Goal: Information Seeking & Learning: Learn about a topic

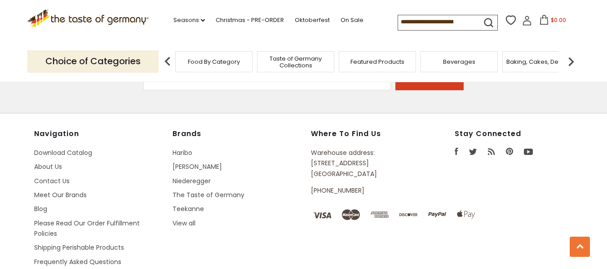
scroll to position [2362, 0]
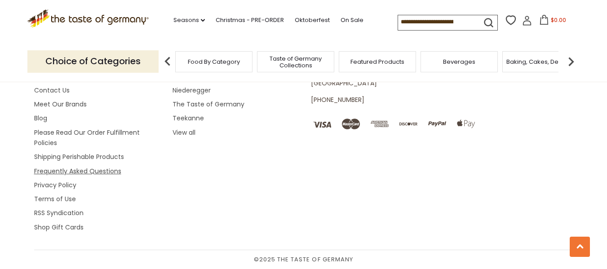
click at [108, 172] on link "Frequently Asked Questions" at bounding box center [77, 171] width 87 height 9
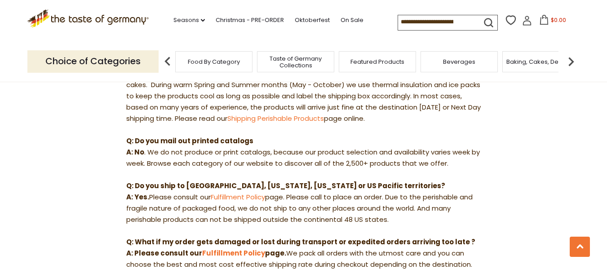
scroll to position [269, 0]
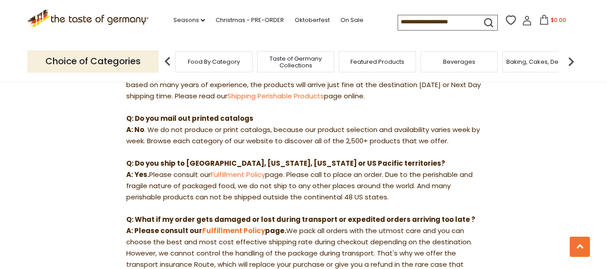
click at [425, 26] on input at bounding box center [436, 21] width 76 height 13
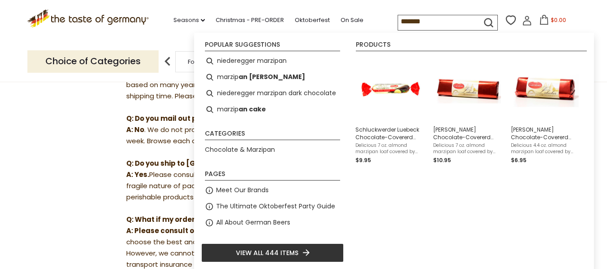
type input "********"
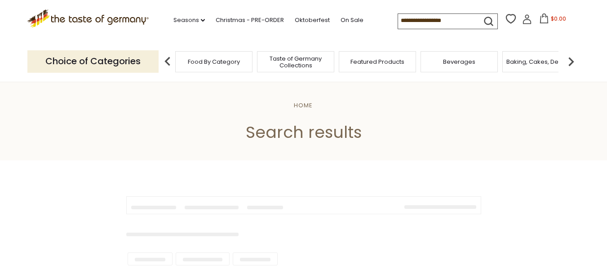
type input "********"
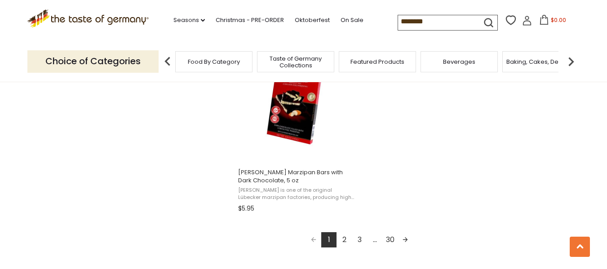
scroll to position [1617, 0]
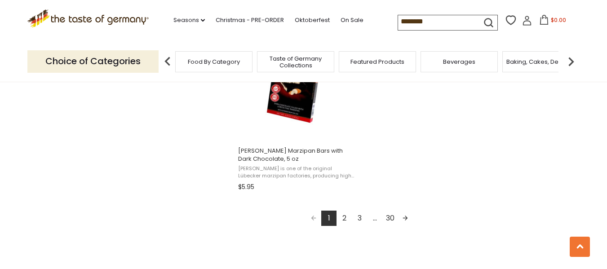
click at [345, 218] on link "2" at bounding box center [343, 218] width 15 height 15
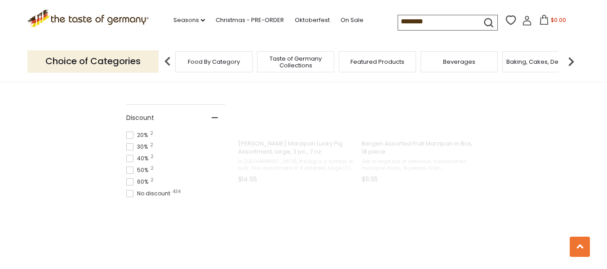
scroll to position [79, 0]
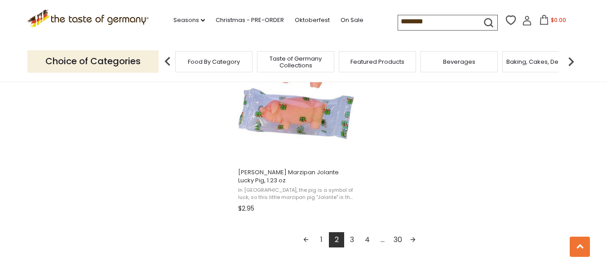
scroll to position [1617, 0]
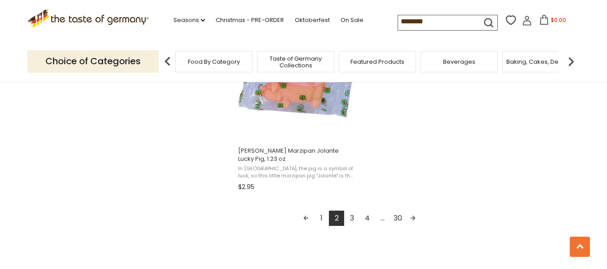
click at [411, 216] on link "Next page" at bounding box center [412, 218] width 15 height 15
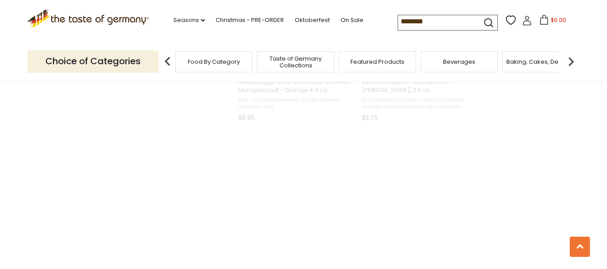
scroll to position [64, 0]
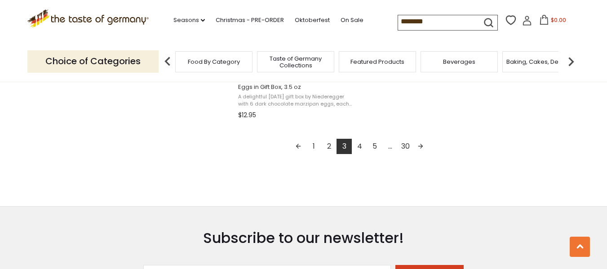
scroll to position [1707, 0]
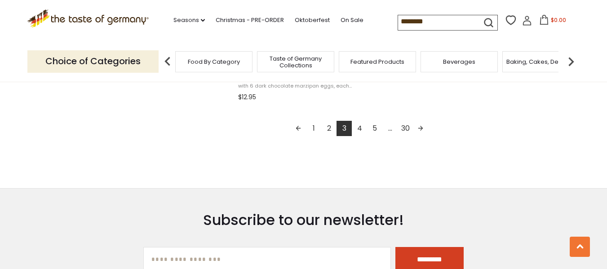
click at [360, 129] on link "4" at bounding box center [359, 128] width 15 height 15
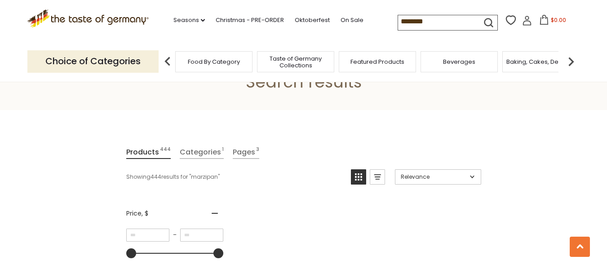
scroll to position [0, 0]
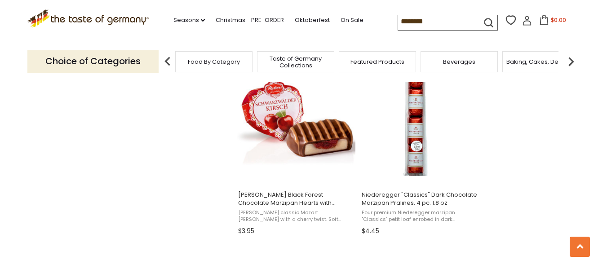
scroll to position [1392, 0]
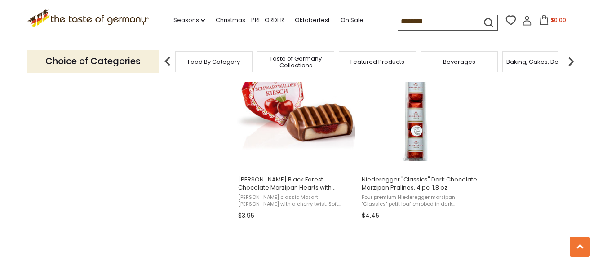
click at [290, 63] on span "Taste of Germany Collections" at bounding box center [296, 61] width 72 height 13
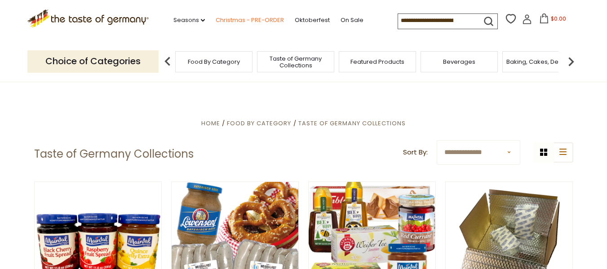
click at [252, 20] on link "Christmas - PRE-ORDER" at bounding box center [250, 20] width 68 height 10
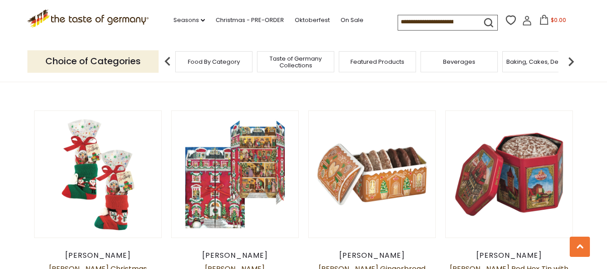
scroll to position [494, 0]
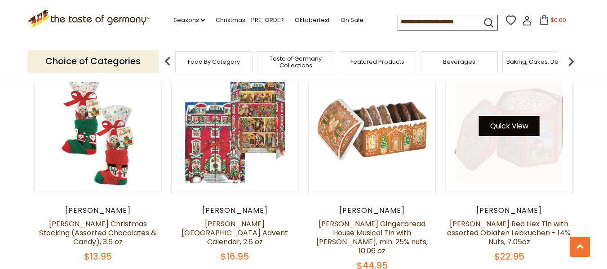
click at [537, 135] on button "Quick View" at bounding box center [509, 126] width 61 height 20
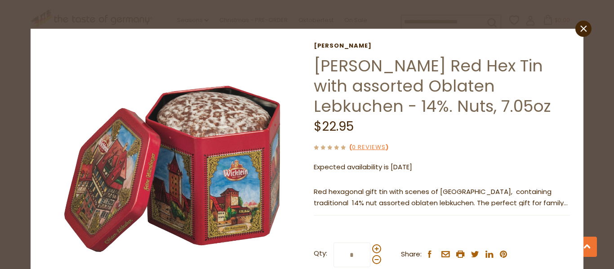
scroll to position [0, 0]
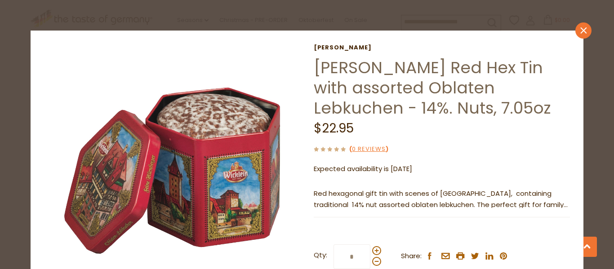
click at [579, 30] on icon "close" at bounding box center [582, 30] width 7 height 7
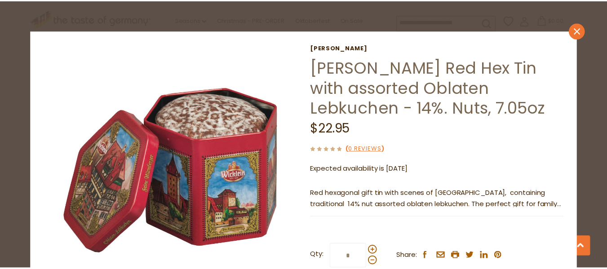
scroll to position [494, 0]
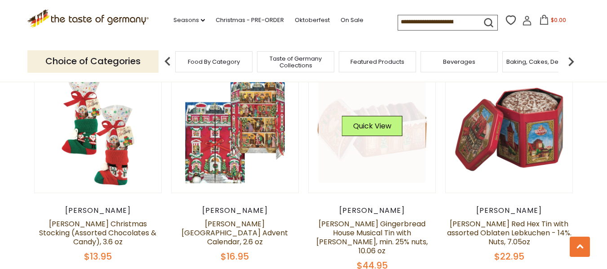
click at [402, 128] on link at bounding box center [371, 129] width 107 height 107
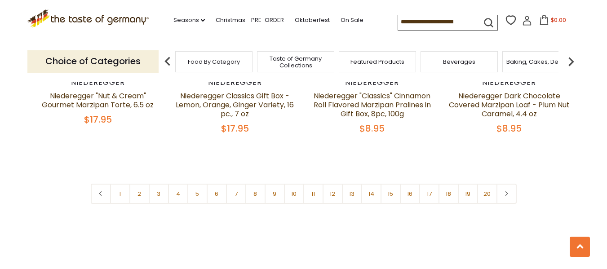
scroll to position [2201, 0]
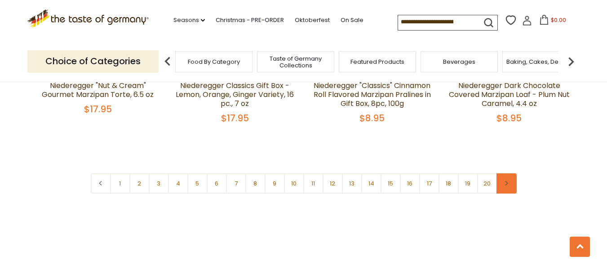
click at [508, 181] on icon at bounding box center [505, 183] width 5 height 4
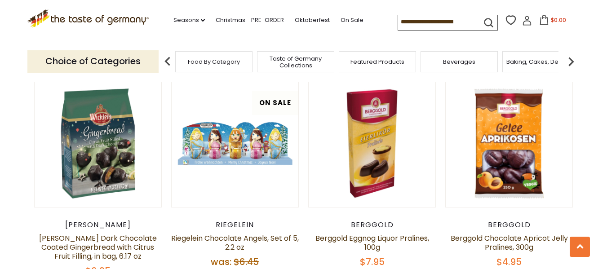
scroll to position [269, 0]
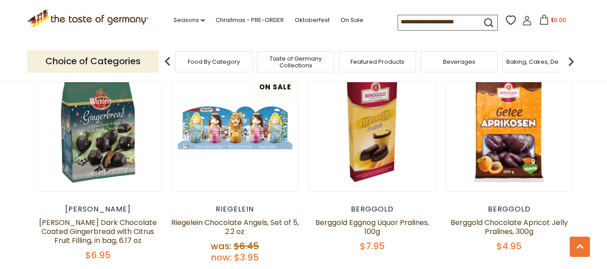
click at [484, 22] on icon "submit" at bounding box center [488, 23] width 12 height 12
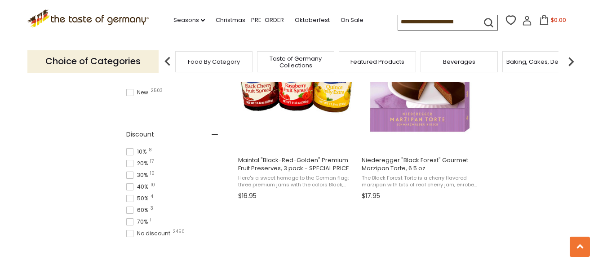
scroll to position [629, 0]
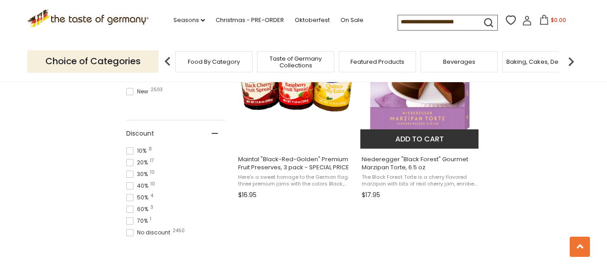
click at [400, 151] on span "Niederegger "Black Forest" Gourmet Marzipan Torte, 6.5 oz The Black Forest Tort…" at bounding box center [419, 176] width 119 height 54
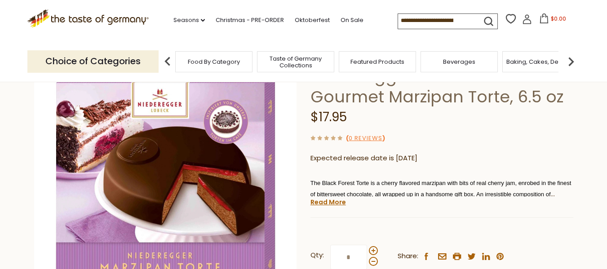
scroll to position [90, 0]
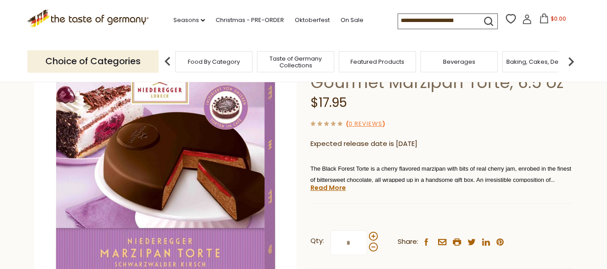
click at [305, 62] on span "Taste of Germany Collections" at bounding box center [296, 61] width 72 height 13
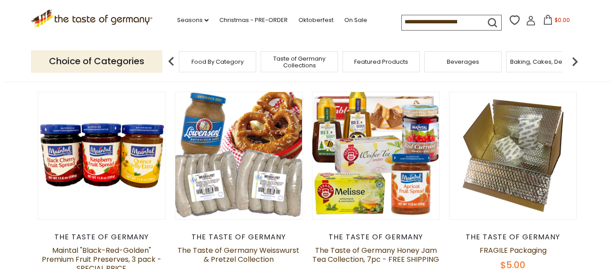
scroll to position [135, 0]
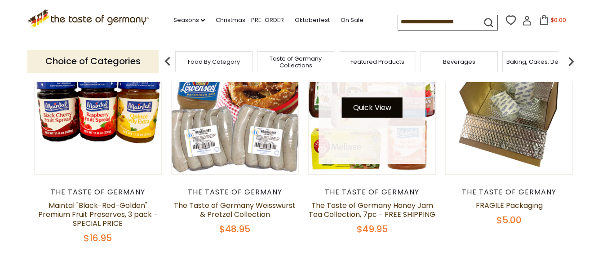
click at [367, 105] on button "Quick View" at bounding box center [372, 107] width 61 height 20
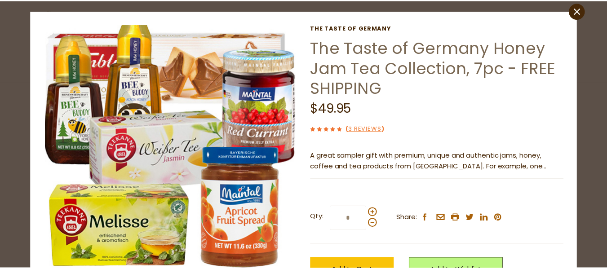
scroll to position [0, 0]
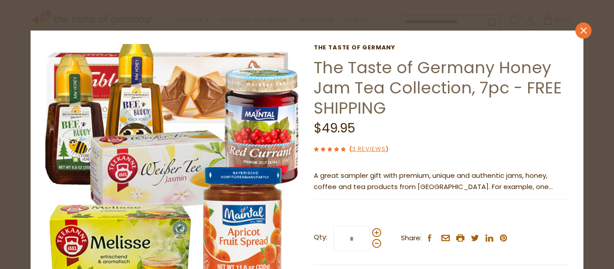
click at [575, 29] on link "close" at bounding box center [583, 30] width 16 height 16
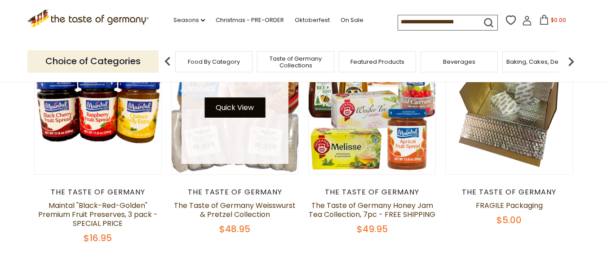
click at [235, 111] on button "Quick View" at bounding box center [234, 107] width 61 height 20
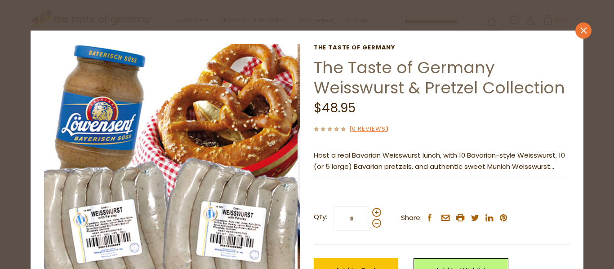
click at [575, 34] on link "close" at bounding box center [583, 30] width 16 height 16
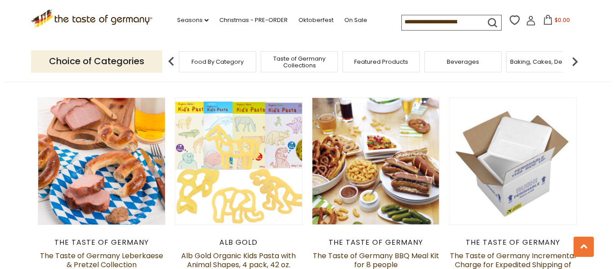
scroll to position [539, 0]
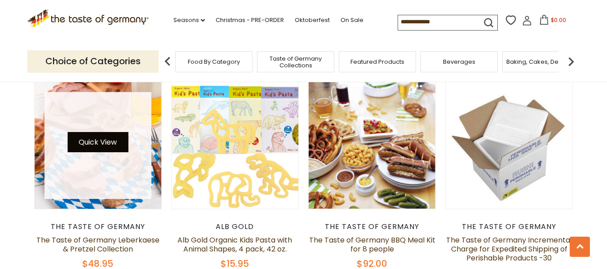
click at [100, 146] on button "Quick View" at bounding box center [97, 142] width 61 height 20
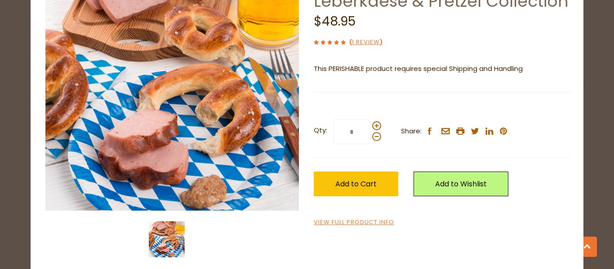
scroll to position [96, 0]
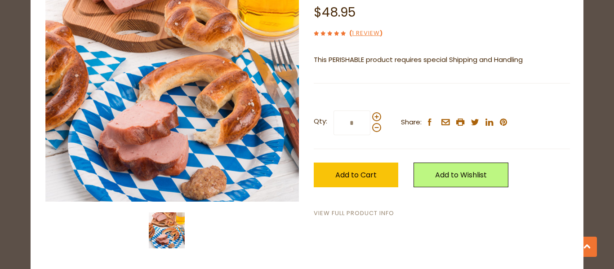
click at [367, 215] on link "View Full Product Info" at bounding box center [354, 213] width 80 height 9
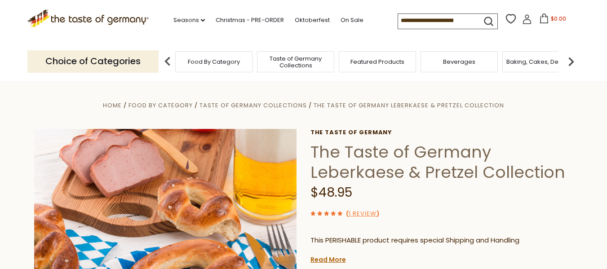
click at [219, 64] on span "Food By Category" at bounding box center [214, 61] width 52 height 7
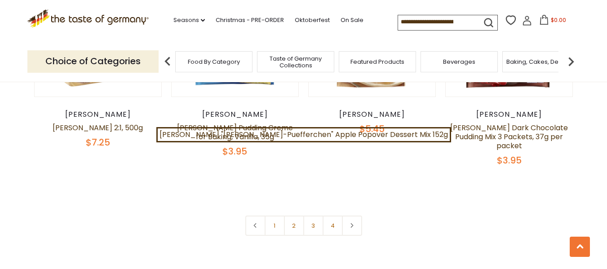
scroll to position [2021, 0]
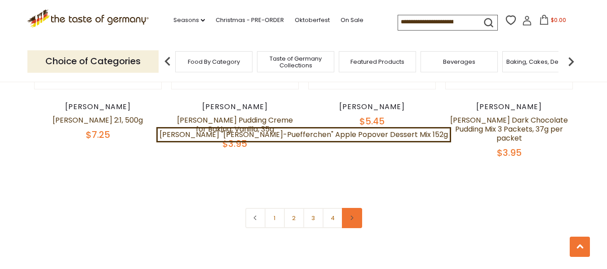
click at [354, 208] on link at bounding box center [352, 218] width 20 height 20
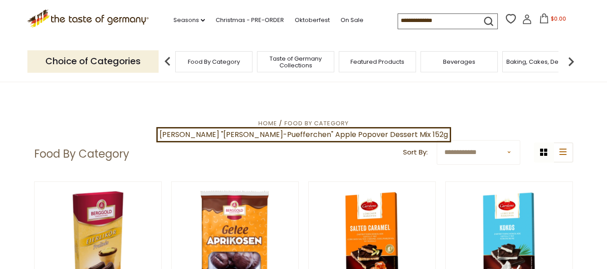
click at [381, 62] on span "Featured Products" at bounding box center [377, 61] width 54 height 7
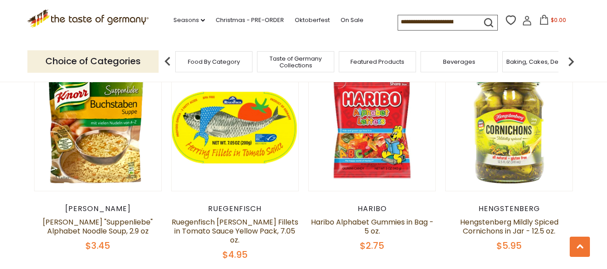
scroll to position [539, 0]
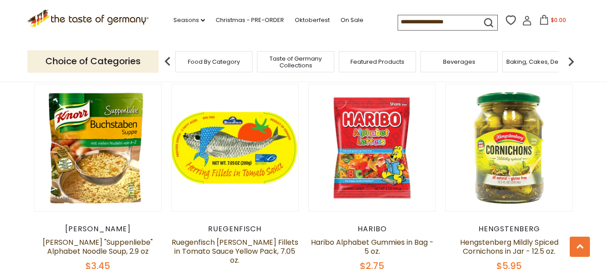
click at [430, 18] on input at bounding box center [436, 21] width 76 height 13
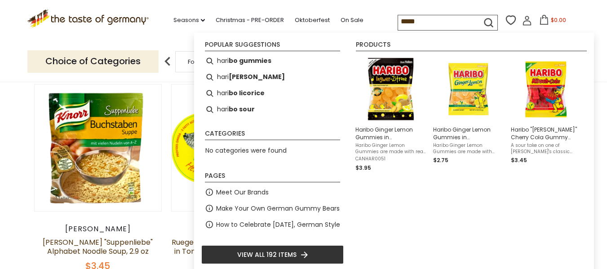
type input "******"
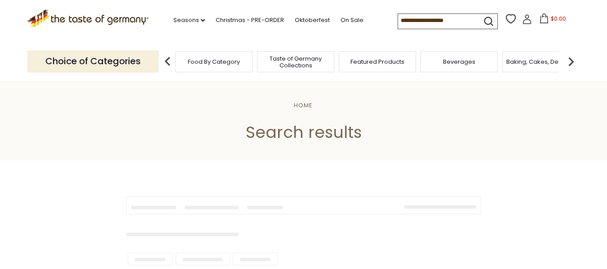
type input "******"
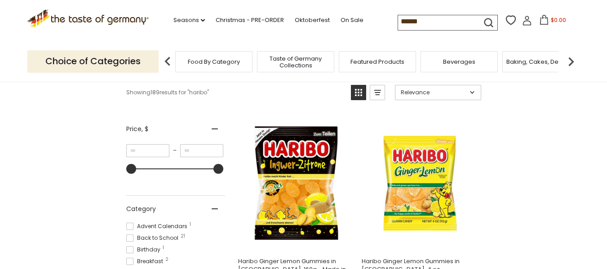
scroll to position [180, 0]
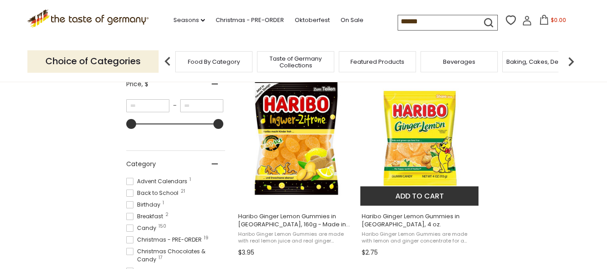
click at [420, 145] on img "Haribo Ginger Lemon Gummies in Bag, 4 oz." at bounding box center [419, 138] width 119 height 119
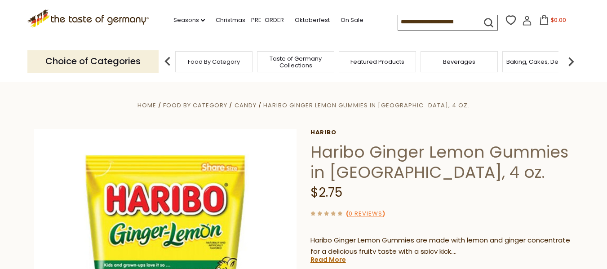
scroll to position [90, 0]
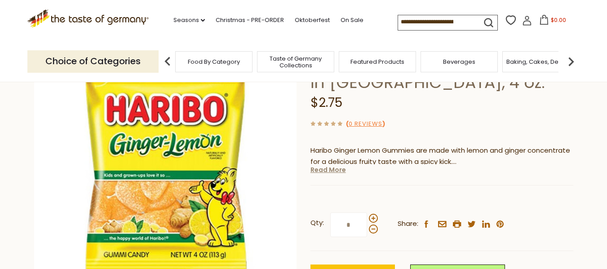
click at [332, 173] on link "Read More" at bounding box center [327, 169] width 35 height 9
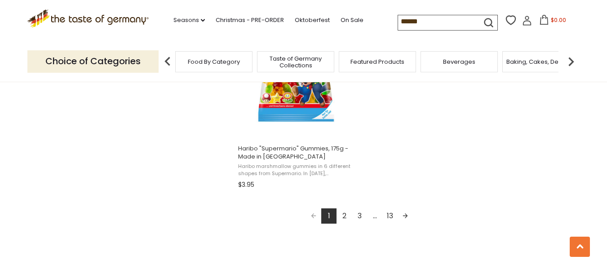
scroll to position [1662, 0]
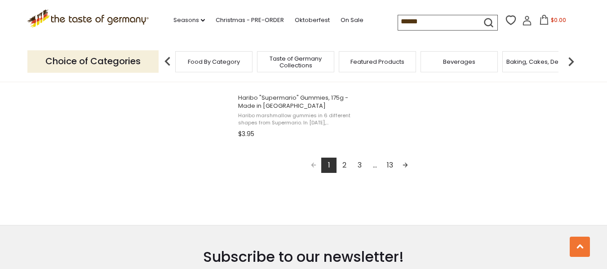
click at [402, 162] on link "Next page" at bounding box center [404, 165] width 15 height 15
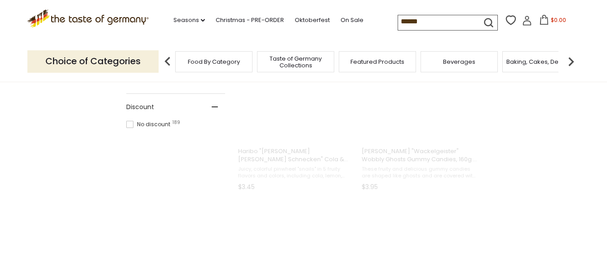
scroll to position [0, 0]
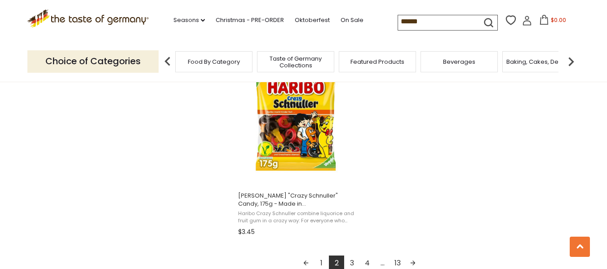
scroll to position [1617, 0]
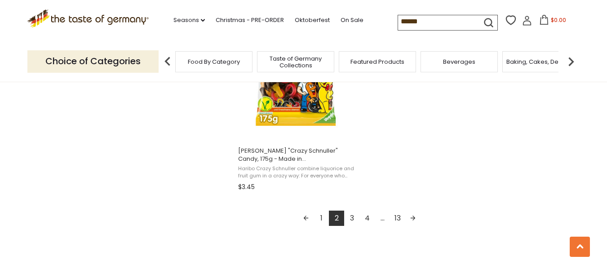
click at [414, 219] on link "Next page" at bounding box center [412, 218] width 15 height 15
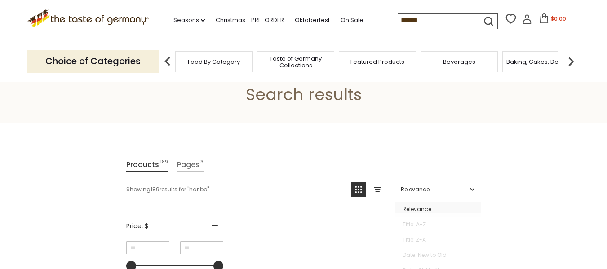
scroll to position [0, 0]
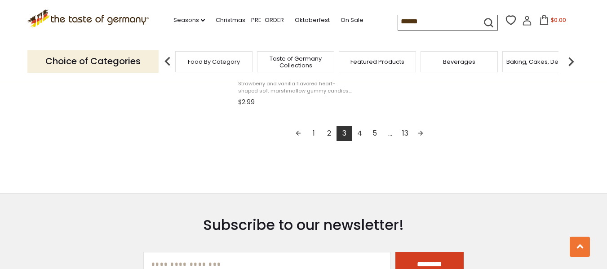
scroll to position [1707, 0]
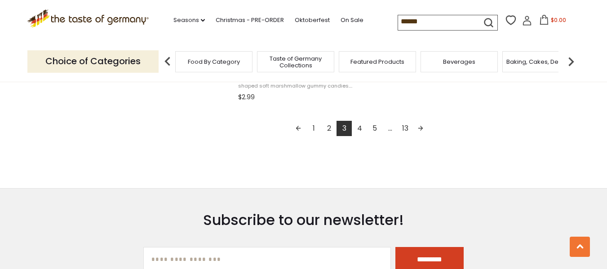
click at [418, 125] on link "Next page" at bounding box center [420, 128] width 15 height 15
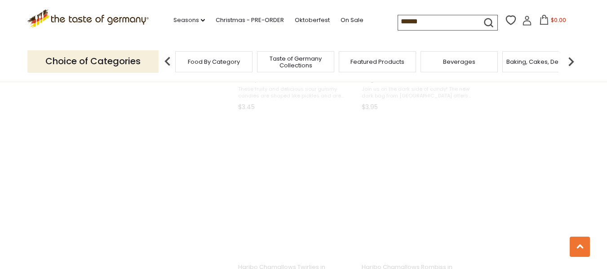
scroll to position [30, 0]
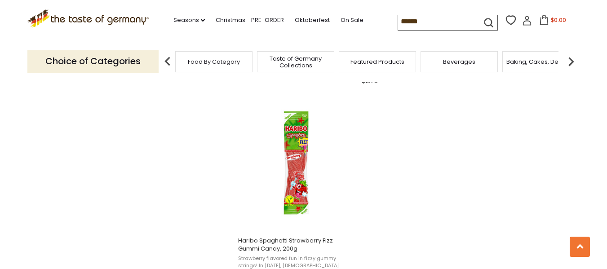
scroll to position [1572, 0]
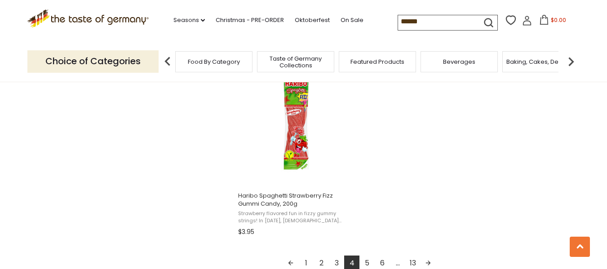
click at [429, 260] on link "Next page" at bounding box center [427, 263] width 15 height 15
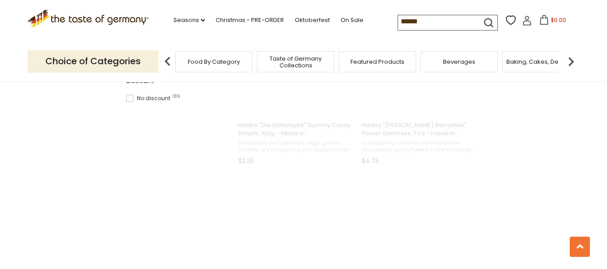
scroll to position [94, 0]
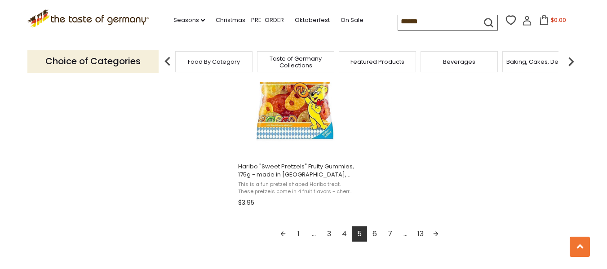
scroll to position [1617, 0]
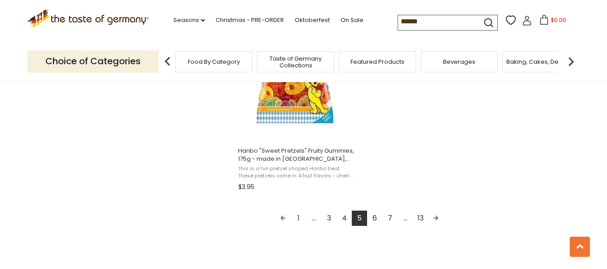
click at [431, 220] on link "Next page" at bounding box center [435, 218] width 15 height 15
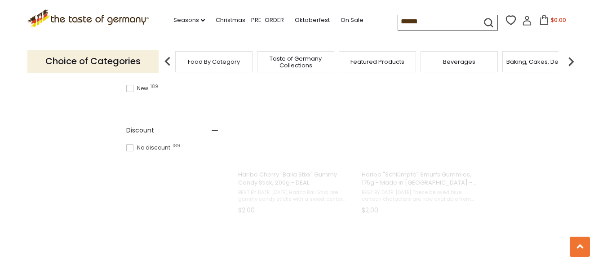
scroll to position [66, 0]
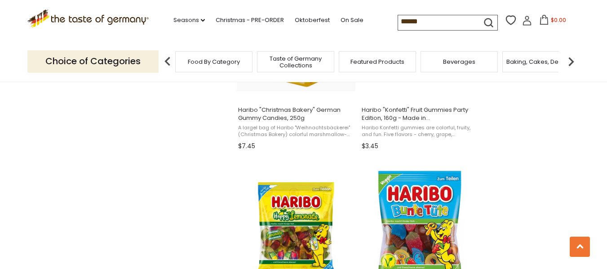
scroll to position [898, 0]
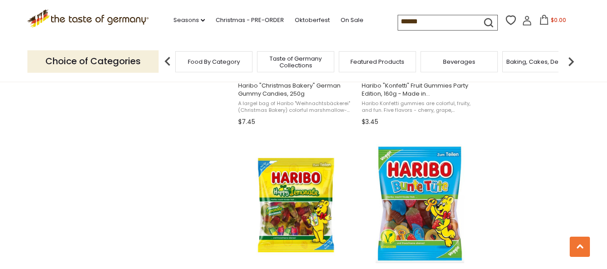
click at [452, 21] on input "******" at bounding box center [436, 21] width 76 height 13
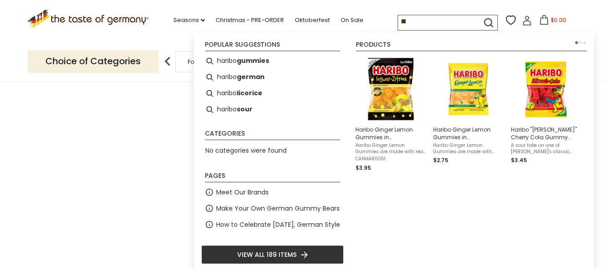
type input "*"
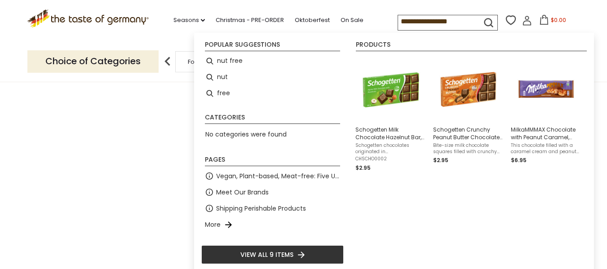
type input "**********"
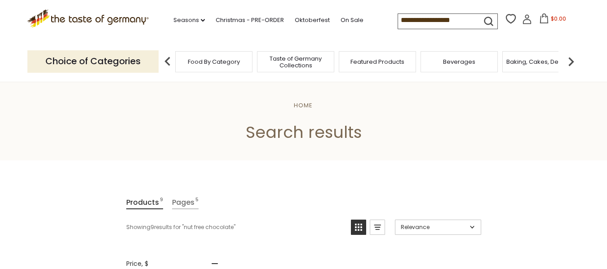
click at [466, 22] on input "**********" at bounding box center [436, 20] width 76 height 13
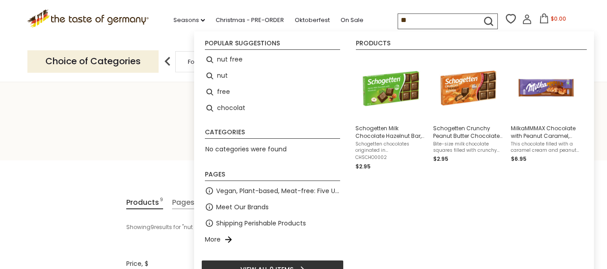
type input "*"
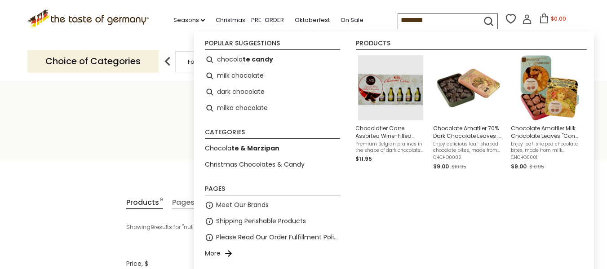
type input "*********"
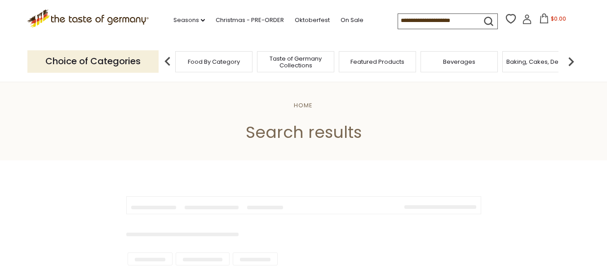
type input "*********"
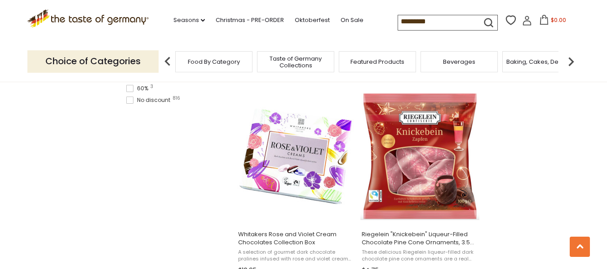
scroll to position [764, 0]
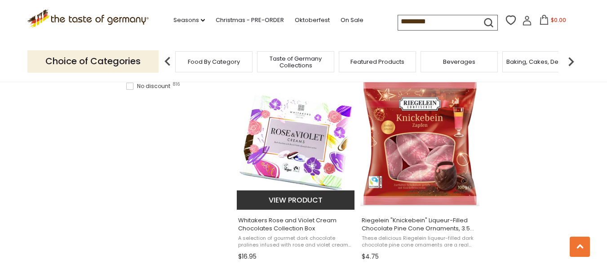
click at [290, 133] on img "Whitakers Rose and Violet Cream Chocolates Collection Box" at bounding box center [296, 142] width 119 height 119
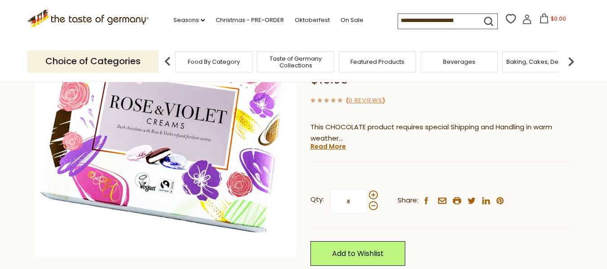
scroll to position [135, 0]
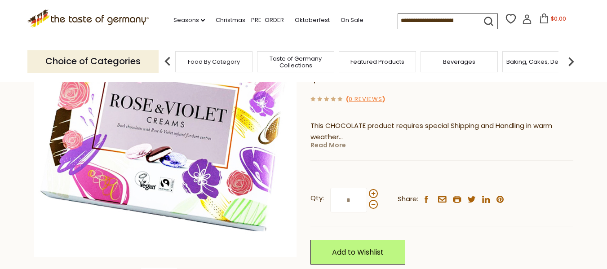
click at [329, 146] on link "Read More" at bounding box center [327, 145] width 35 height 9
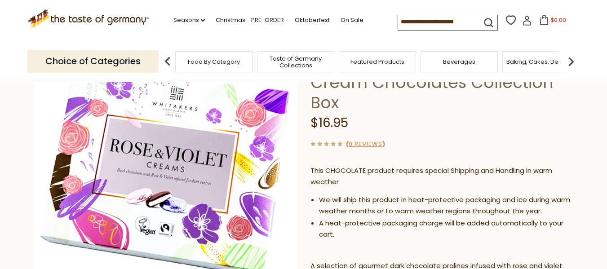
scroll to position [45, 0]
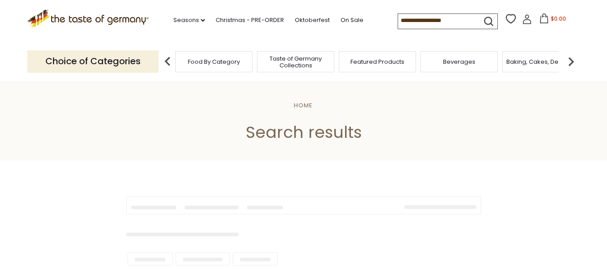
type input "*********"
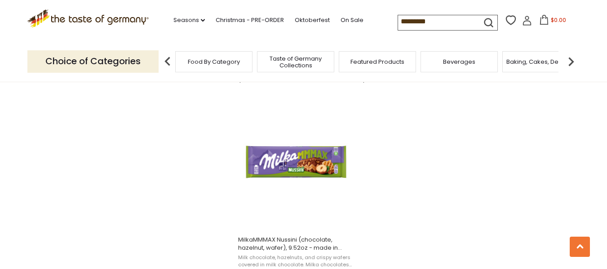
scroll to position [1572, 0]
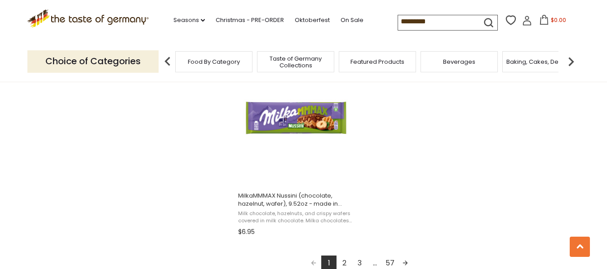
click at [405, 262] on link "Next page" at bounding box center [404, 263] width 15 height 15
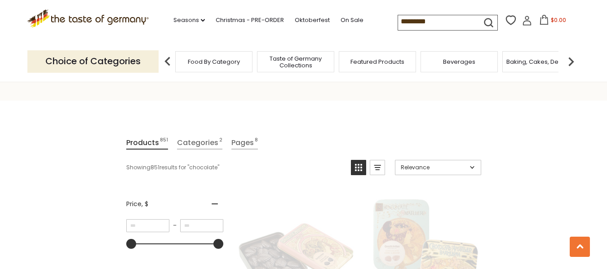
scroll to position [0, 0]
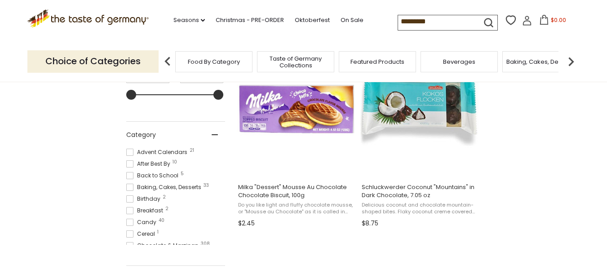
scroll to position [225, 0]
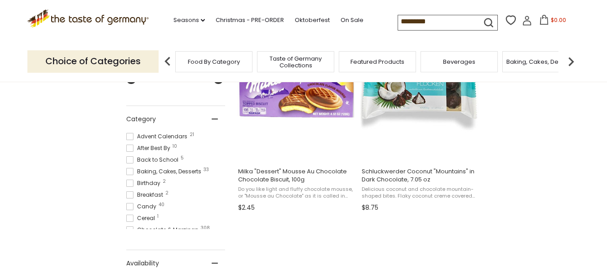
click at [131, 139] on span at bounding box center [129, 136] width 7 height 7
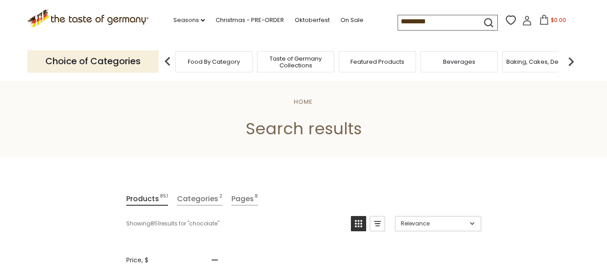
scroll to position [0, 0]
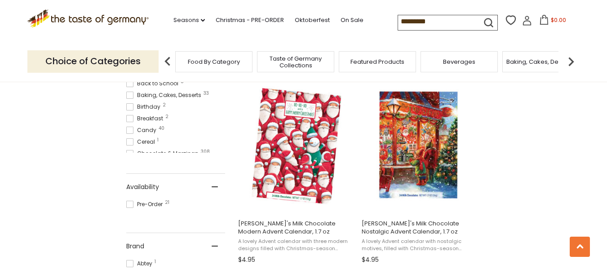
scroll to position [384, 0]
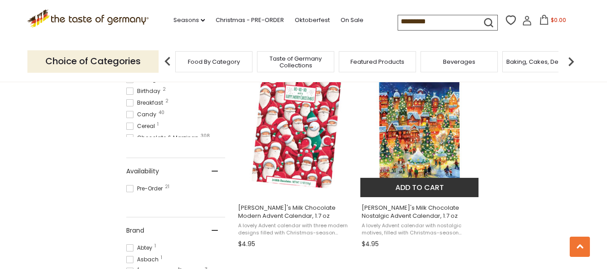
click at [399, 134] on img "Erika's Milk Chocolate Nostalgic Advent Calendar, 1.7 oz" at bounding box center [419, 130] width 119 height 119
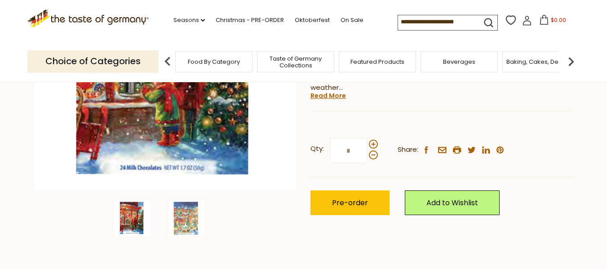
scroll to position [225, 0]
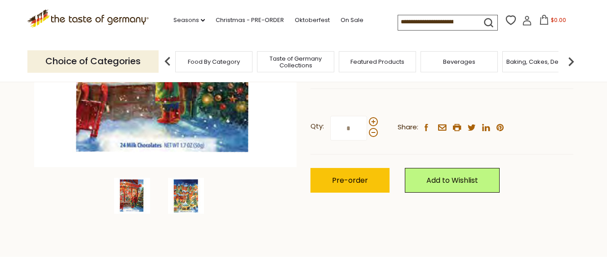
click at [175, 196] on img at bounding box center [186, 196] width 36 height 36
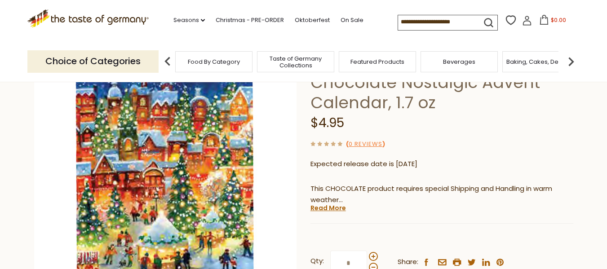
scroll to position [135, 0]
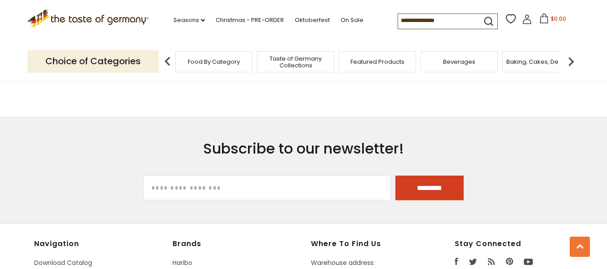
type input "*********"
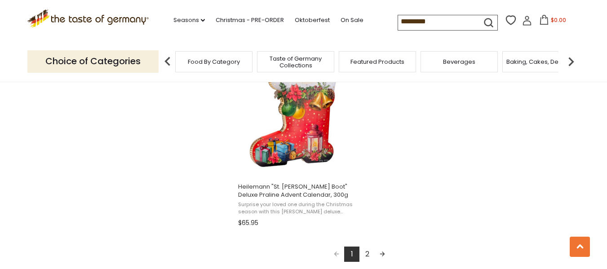
scroll to position [1597, 0]
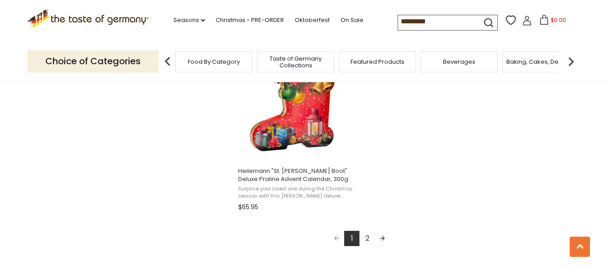
click at [380, 236] on link "Next page" at bounding box center [382, 238] width 15 height 15
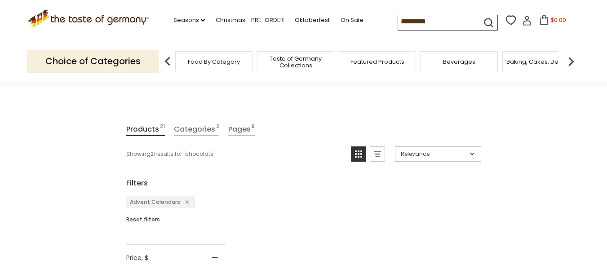
scroll to position [0, 0]
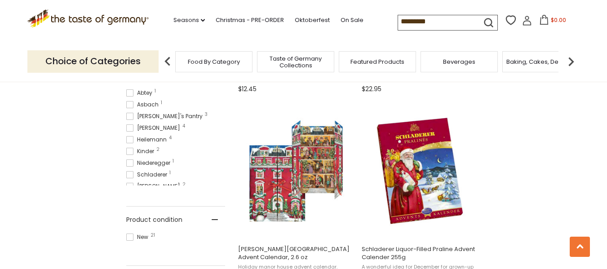
scroll to position [584, 0]
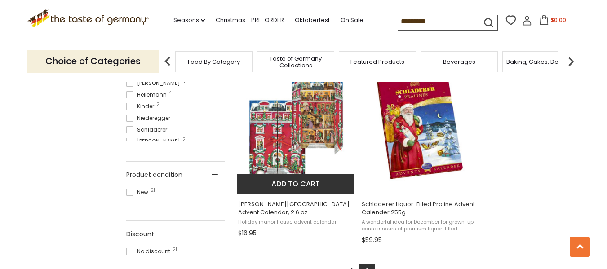
click at [296, 141] on img "Windel Manor House Advent Calendar, 2.6 oz" at bounding box center [296, 125] width 119 height 119
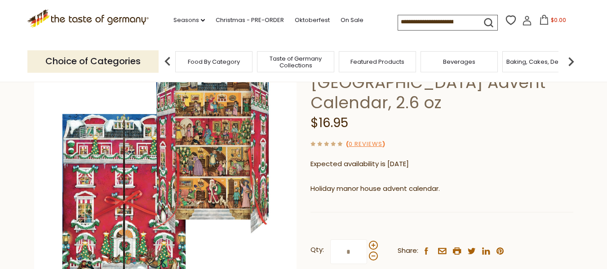
scroll to position [45, 0]
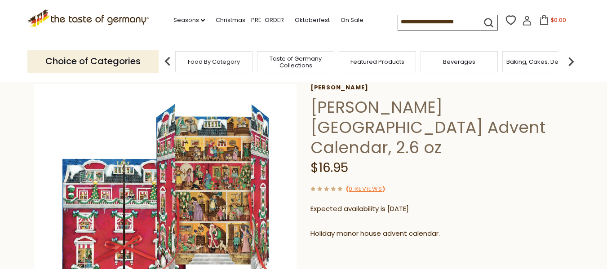
click at [536, 60] on span "Baking, Cakes, Desserts" at bounding box center [541, 61] width 70 height 7
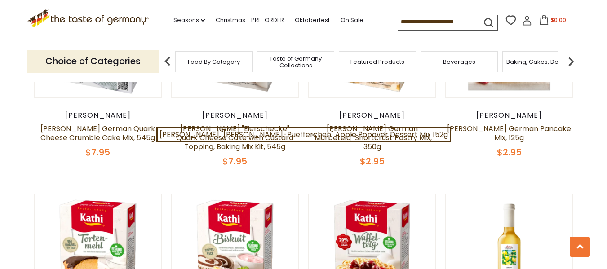
scroll to position [1033, 0]
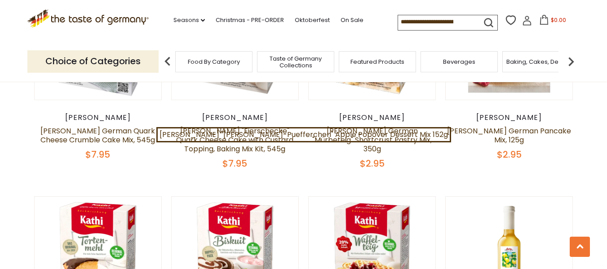
click at [442, 23] on input at bounding box center [436, 21] width 76 height 13
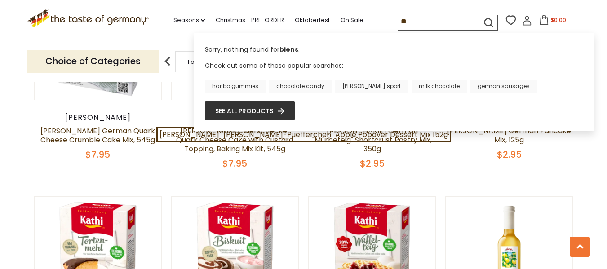
type input "*"
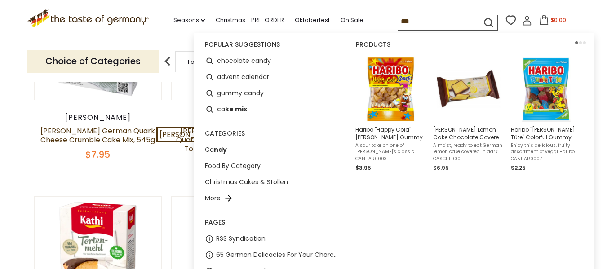
type input "****"
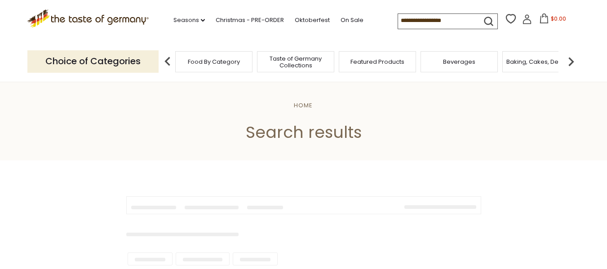
type input "****"
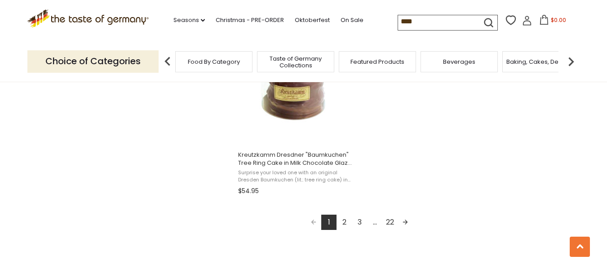
scroll to position [1617, 0]
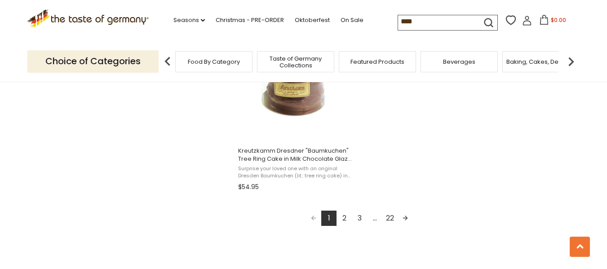
click at [403, 212] on link "Next page" at bounding box center [404, 218] width 15 height 15
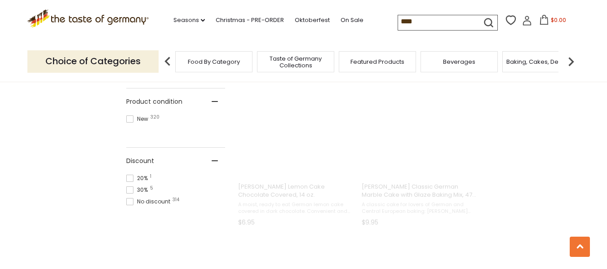
scroll to position [62, 0]
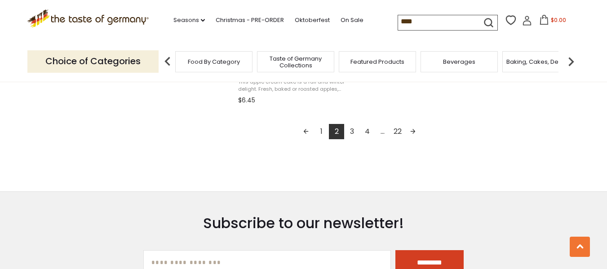
scroll to position [1707, 0]
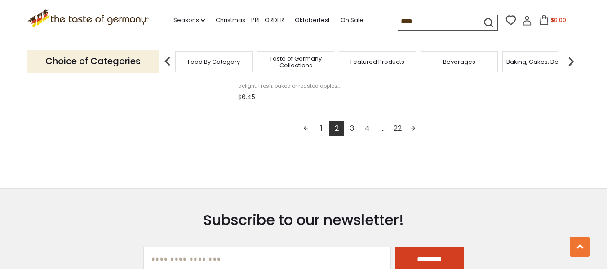
click at [418, 124] on link "Next page" at bounding box center [412, 128] width 15 height 15
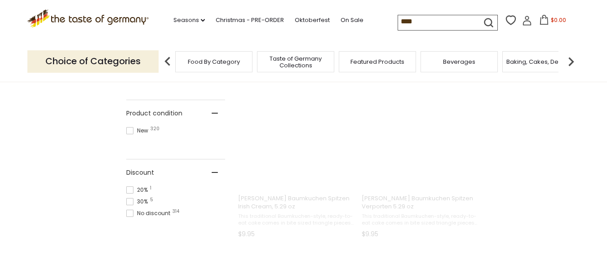
scroll to position [0, 0]
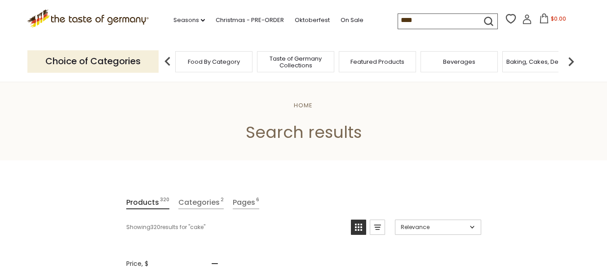
click at [199, 200] on link "Categories 2" at bounding box center [200, 202] width 45 height 13
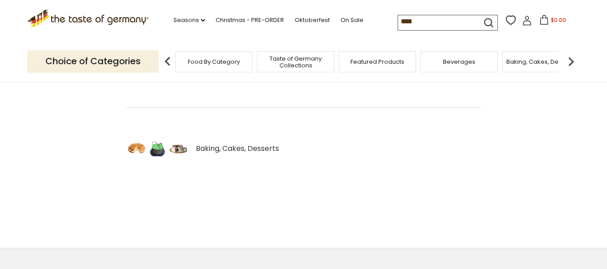
scroll to position [180, 0]
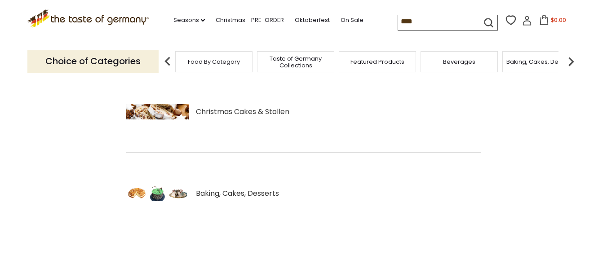
click at [245, 196] on span "Baking, Cakes, Desserts" at bounding box center [237, 193] width 83 height 11
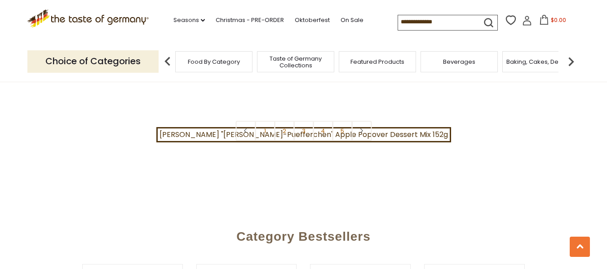
scroll to position [2246, 0]
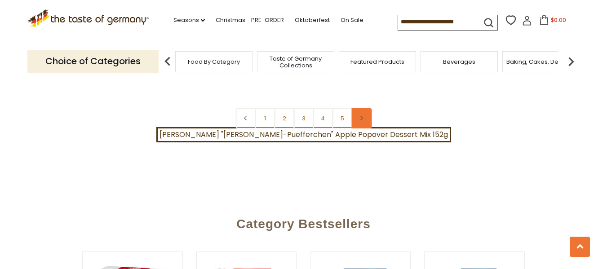
click at [364, 108] on link at bounding box center [361, 118] width 20 height 20
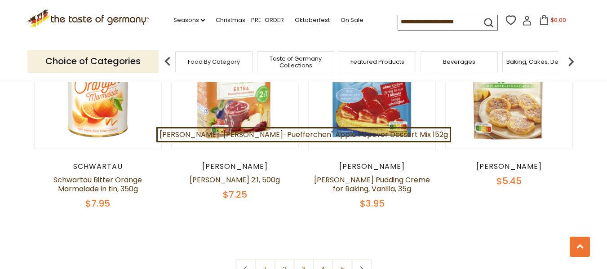
scroll to position [2111, 0]
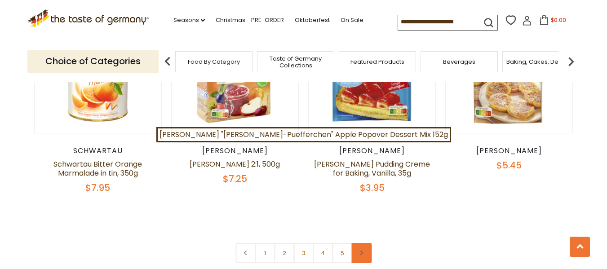
click at [362, 251] on icon at bounding box center [361, 253] width 5 height 4
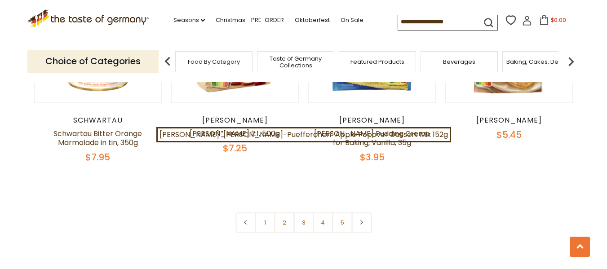
scroll to position [2156, 0]
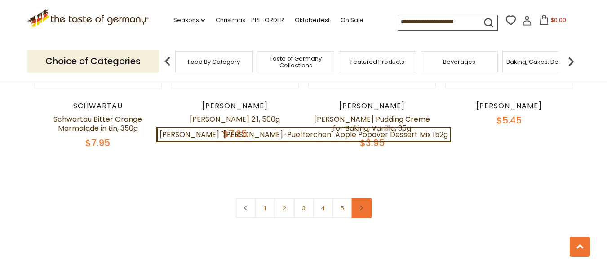
click at [359, 198] on link at bounding box center [361, 208] width 20 height 20
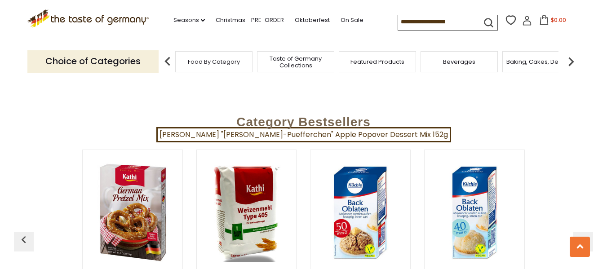
scroll to position [2336, 0]
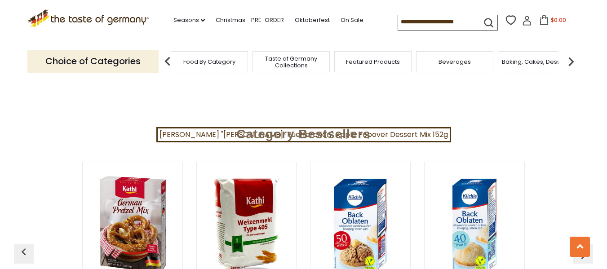
click at [468, 61] on span "Beverages" at bounding box center [454, 61] width 32 height 7
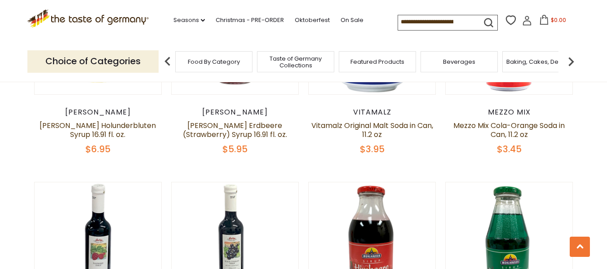
scroll to position [808, 0]
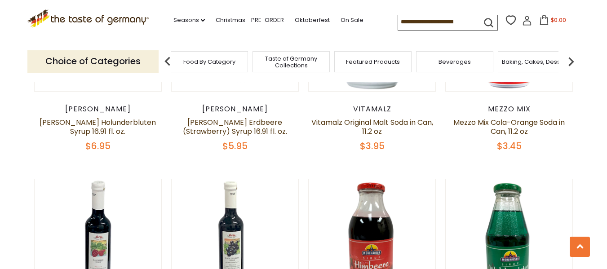
click at [200, 63] on span "Food By Category" at bounding box center [209, 61] width 52 height 7
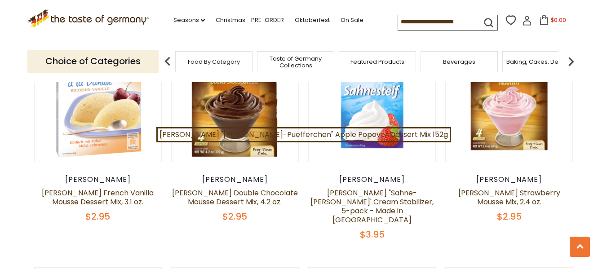
scroll to position [808, 0]
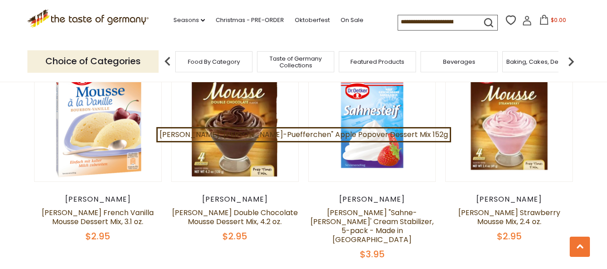
click at [566, 59] on img at bounding box center [571, 62] width 18 height 18
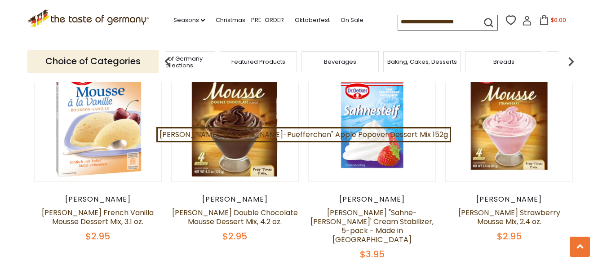
click at [566, 59] on img at bounding box center [571, 62] width 18 height 18
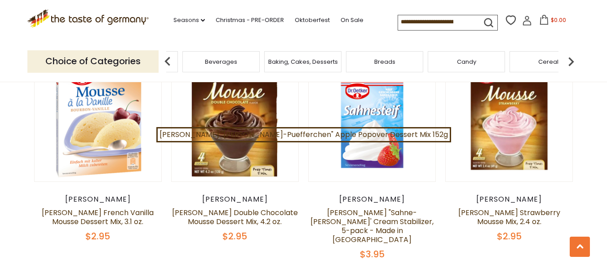
click at [571, 59] on img at bounding box center [571, 62] width 18 height 18
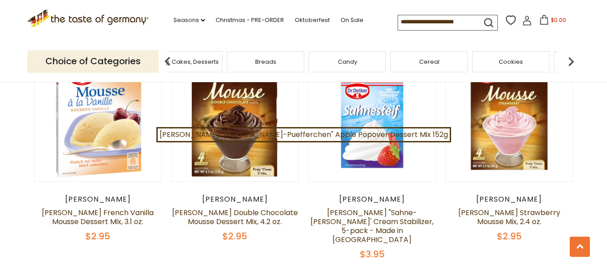
click at [441, 70] on div "Cereal" at bounding box center [428, 61] width 77 height 21
click at [438, 69] on div "Cereal" at bounding box center [428, 61] width 77 height 21
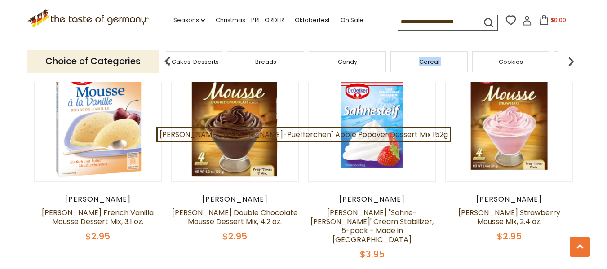
click at [438, 69] on div "Cereal" at bounding box center [428, 61] width 77 height 21
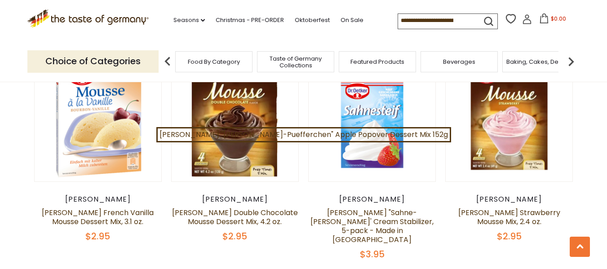
click at [567, 59] on img at bounding box center [571, 62] width 18 height 18
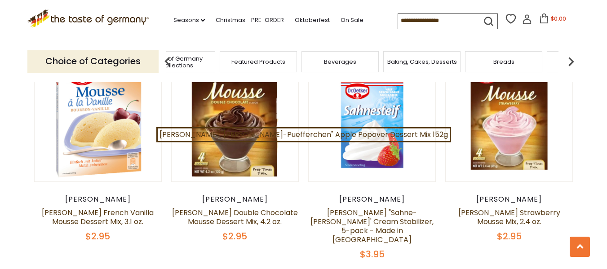
click at [567, 59] on img at bounding box center [571, 62] width 18 height 18
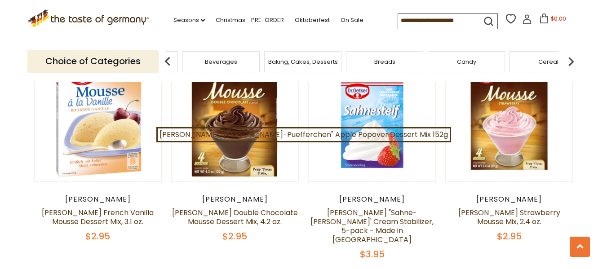
click at [567, 59] on img at bounding box center [571, 62] width 18 height 18
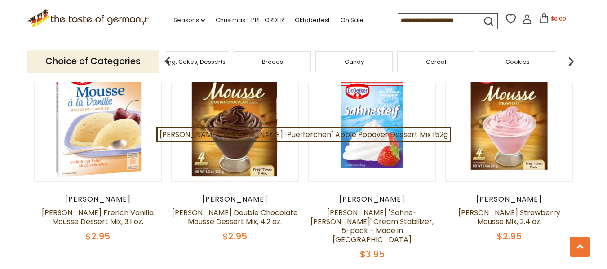
click at [430, 68] on div "Cereal" at bounding box center [435, 61] width 77 height 21
click at [440, 67] on div "Cereal" at bounding box center [435, 61] width 77 height 21
click at [181, 21] on link "Seasons dropdown_arrow" at bounding box center [188, 20] width 31 height 10
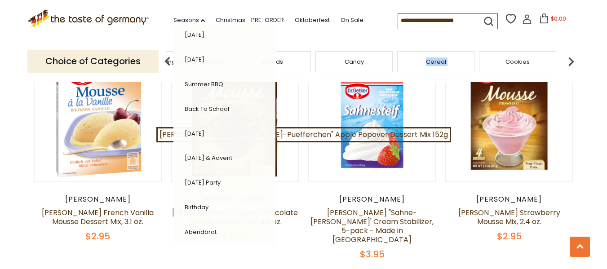
scroll to position [225, 0]
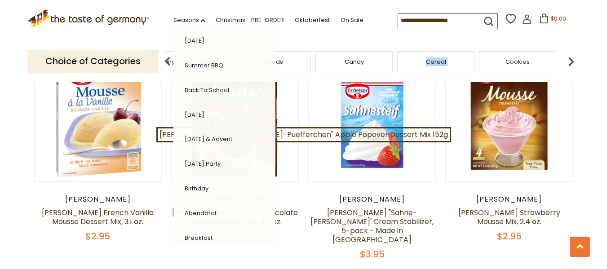
click at [173, 15] on link "Seasons dropdown_arrow" at bounding box center [188, 20] width 31 height 10
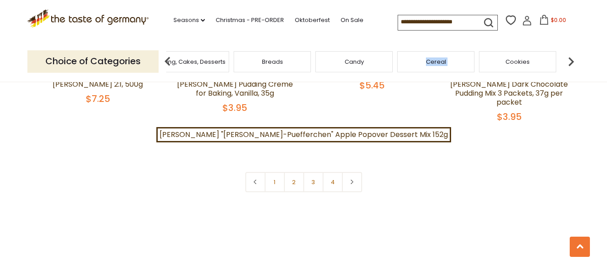
scroll to position [2066, 0]
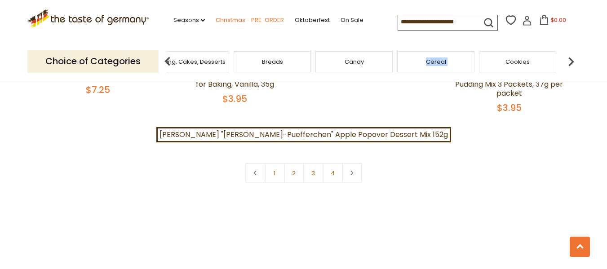
click at [265, 19] on link "Christmas - PRE-ORDER" at bounding box center [250, 20] width 68 height 10
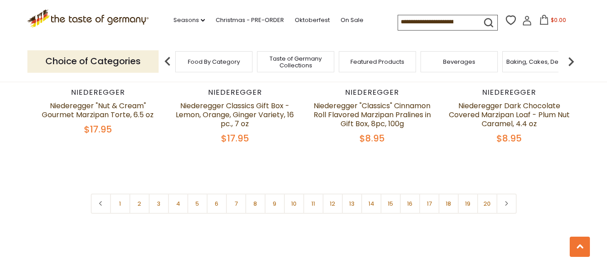
scroll to position [2201, 0]
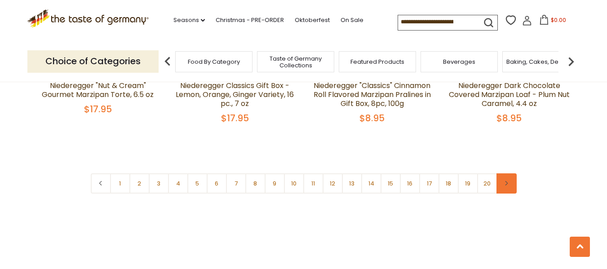
click at [513, 173] on link at bounding box center [506, 183] width 20 height 20
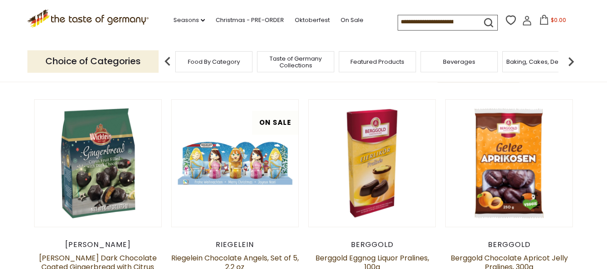
scroll to position [269, 0]
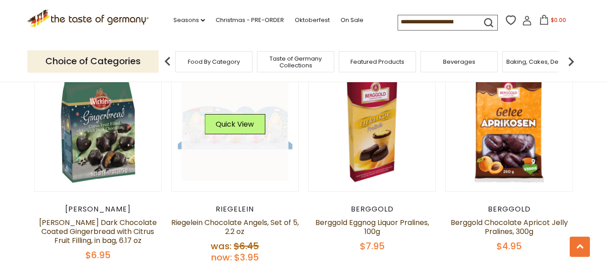
click at [241, 151] on link at bounding box center [234, 128] width 107 height 107
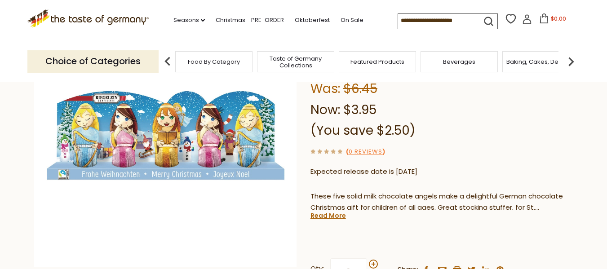
scroll to position [135, 0]
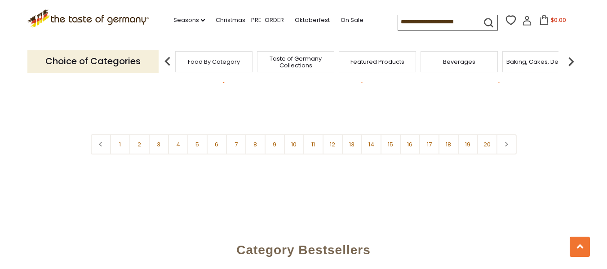
scroll to position [2246, 0]
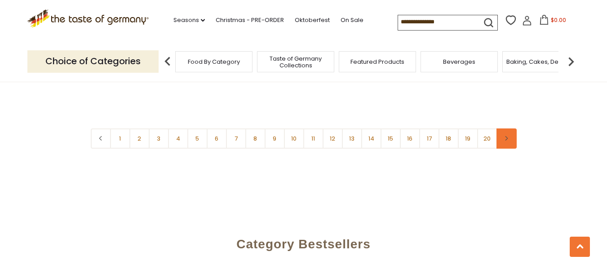
click at [512, 128] on link at bounding box center [506, 138] width 20 height 20
click at [507, 128] on link at bounding box center [506, 138] width 20 height 20
click at [508, 128] on link at bounding box center [506, 138] width 20 height 20
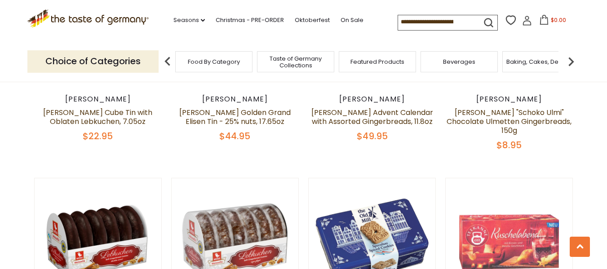
scroll to position [898, 0]
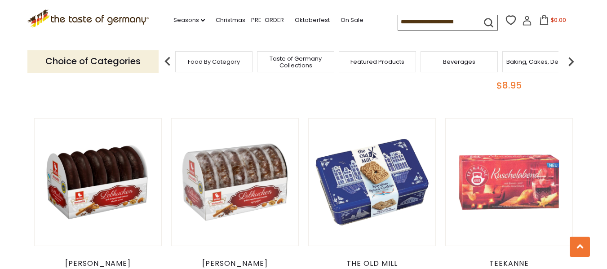
click at [303, 65] on span "Taste of Germany Collections" at bounding box center [296, 61] width 72 height 13
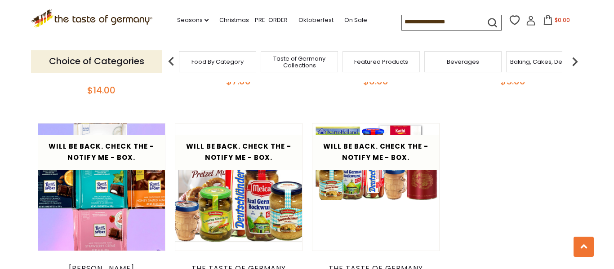
scroll to position [1886, 0]
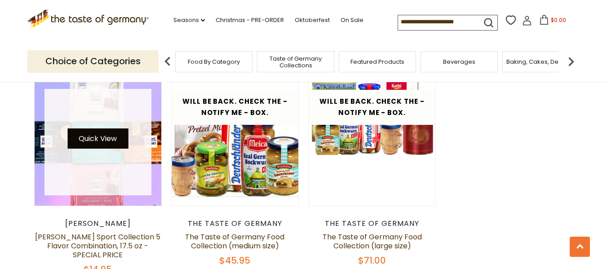
click at [84, 130] on button "Quick View" at bounding box center [97, 138] width 61 height 20
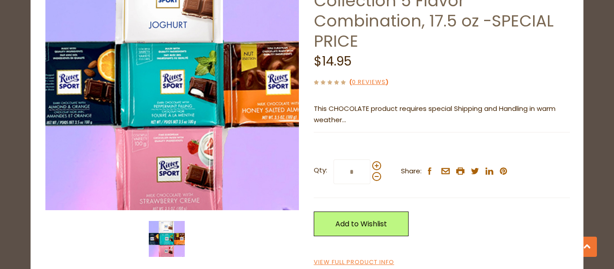
scroll to position [96, 0]
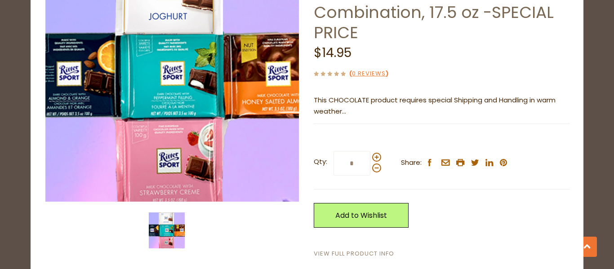
click at [383, 249] on link "View Full Product Info" at bounding box center [354, 253] width 80 height 9
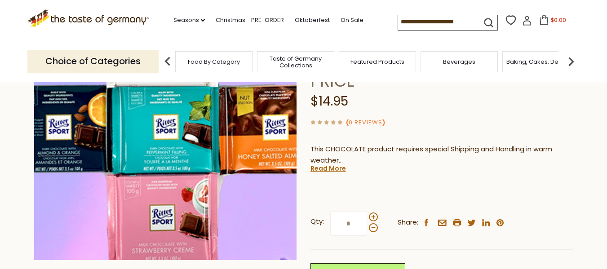
scroll to position [90, 0]
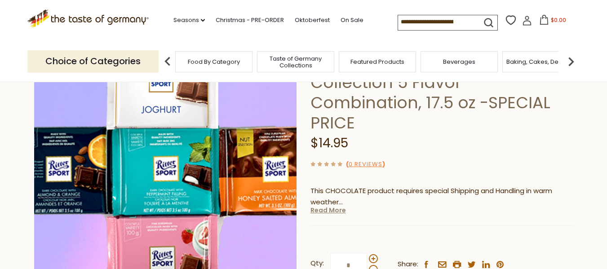
click at [330, 206] on link "Read More" at bounding box center [327, 210] width 35 height 9
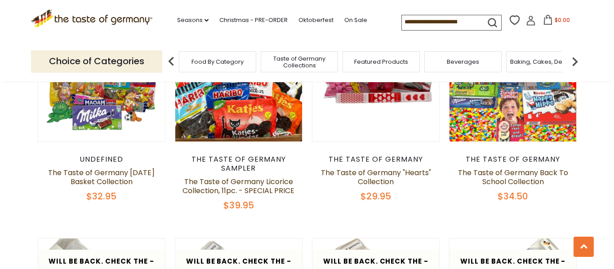
scroll to position [1482, 0]
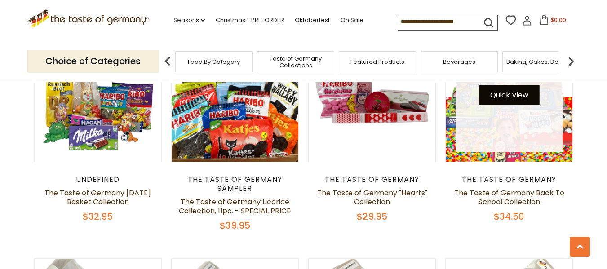
click at [500, 98] on button "Quick View" at bounding box center [509, 95] width 61 height 20
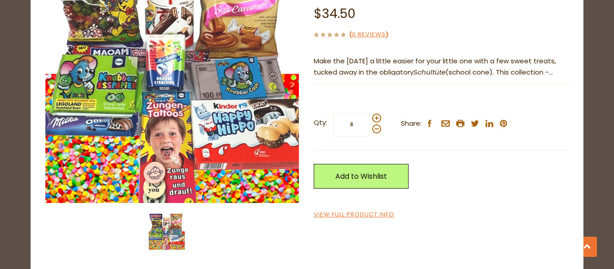
scroll to position [96, 0]
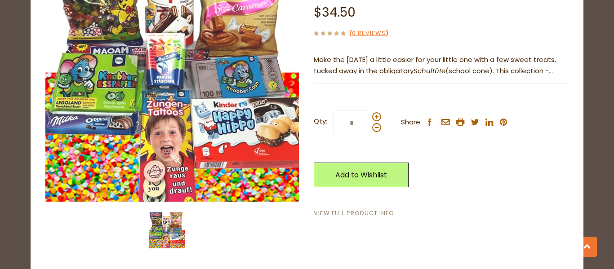
click at [362, 214] on link "View Full Product Info" at bounding box center [354, 213] width 80 height 9
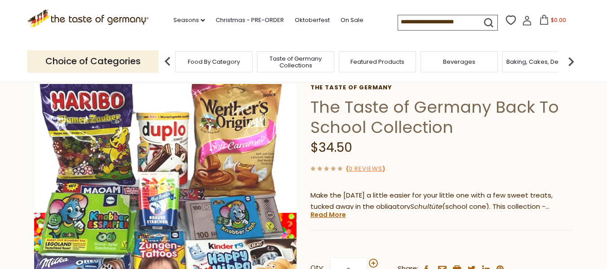
scroll to position [90, 0]
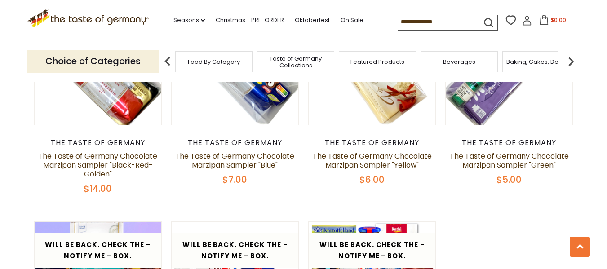
scroll to position [1707, 0]
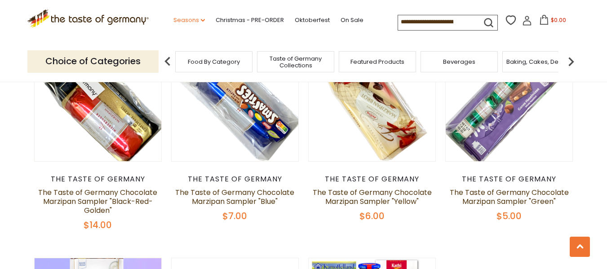
click at [190, 19] on link "Seasons dropdown_arrow" at bounding box center [188, 20] width 31 height 10
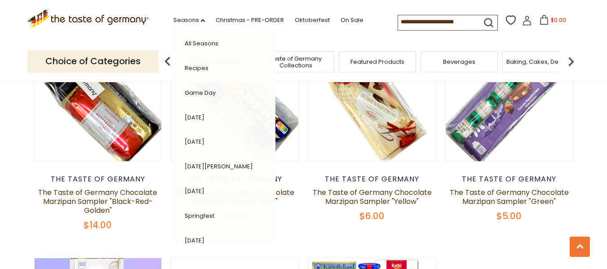
click at [203, 139] on link "[DATE]" at bounding box center [195, 141] width 20 height 9
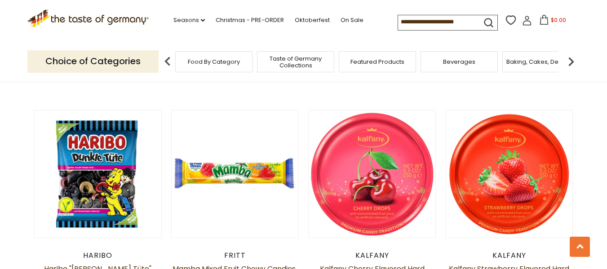
scroll to position [674, 0]
